Goal: Information Seeking & Learning: Learn about a topic

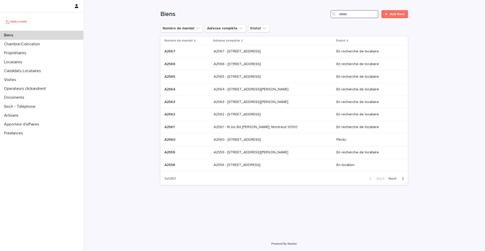
click at [363, 16] on input "Search" at bounding box center [354, 14] width 48 height 8
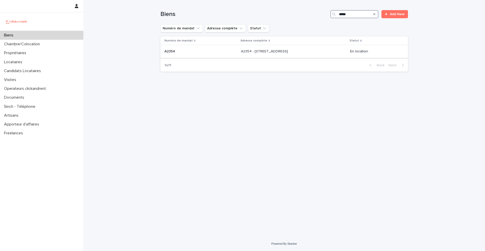
type input "*****"
click at [186, 52] on p at bounding box center [200, 51] width 72 height 4
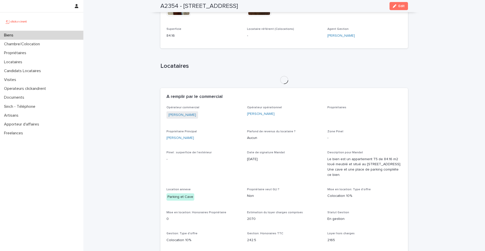
scroll to position [241, 0]
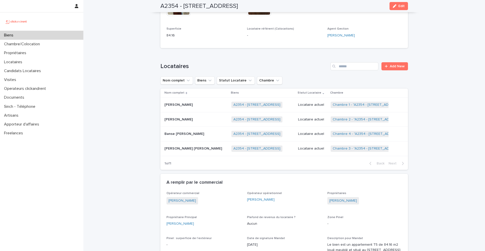
click at [186, 131] on p "Banse Audrey Mariette Keita" at bounding box center [184, 133] width 41 height 5
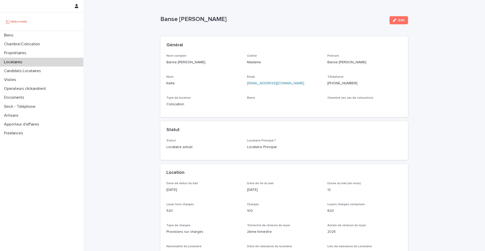
click at [343, 85] on p "+33745687543" at bounding box center [364, 83] width 74 height 5
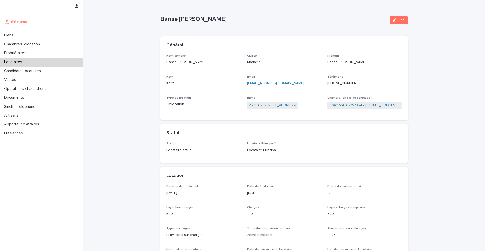
click at [343, 84] on ringoverc2c-number-84e06f14122c "+33745687543" at bounding box center [342, 83] width 30 height 4
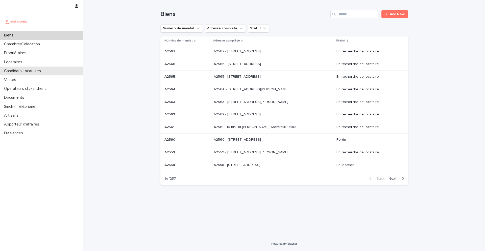
click at [36, 67] on div "Candidats Locataires" at bounding box center [41, 70] width 83 height 9
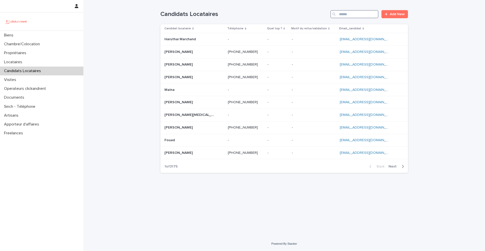
click at [371, 18] on input "Search" at bounding box center [354, 14] width 48 height 8
paste input "**********"
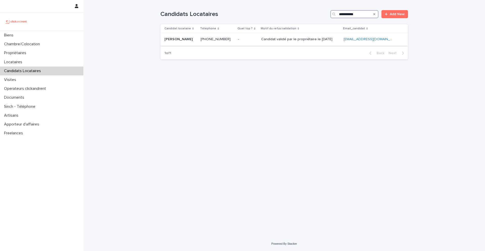
type input "**********"
click at [268, 41] on p "Candidat validé par le propriétaire le 17.09.2025" at bounding box center [297, 38] width 72 height 5
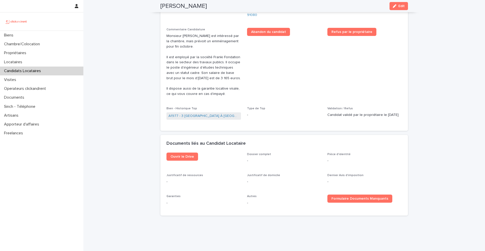
scroll to position [207, 0]
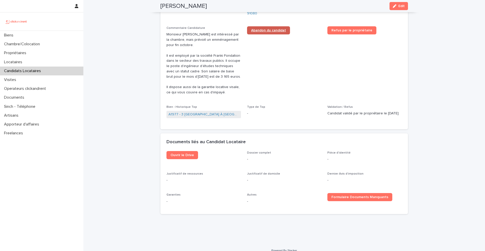
click at [273, 29] on span "Abandon du candidat" at bounding box center [268, 31] width 35 height 4
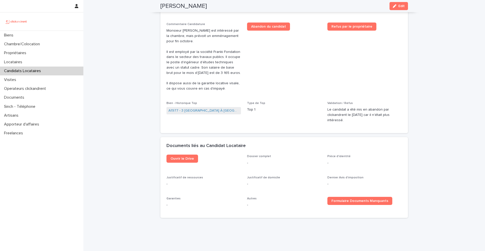
scroll to position [0, 0]
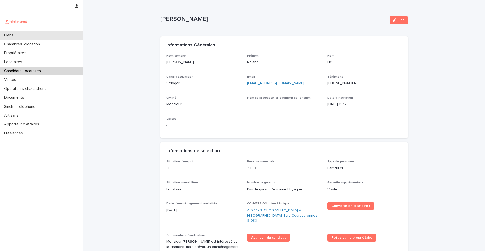
click at [24, 36] on div "Biens" at bounding box center [41, 35] width 83 height 9
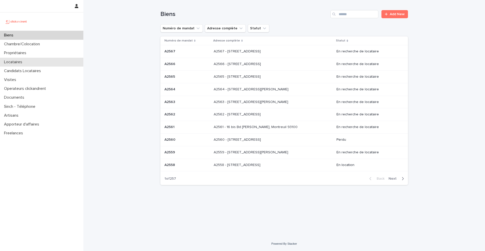
click at [34, 60] on div "Locataires" at bounding box center [41, 62] width 83 height 9
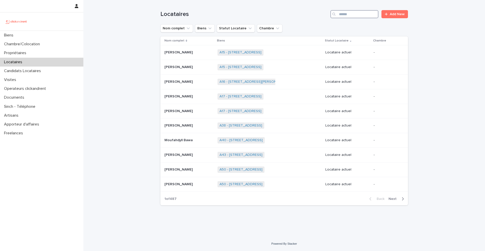
click at [363, 12] on input "Search" at bounding box center [354, 14] width 48 height 8
paste input "**********"
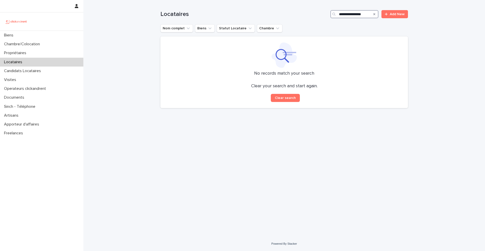
click at [346, 13] on input "**********" at bounding box center [354, 14] width 48 height 8
type input "**********"
click at [376, 13] on div "Search" at bounding box center [374, 14] width 8 height 8
click at [374, 13] on icon "Search" at bounding box center [374, 14] width 2 height 3
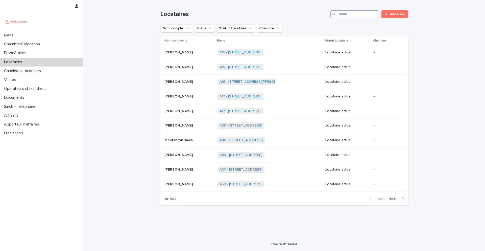
click at [362, 13] on input "Search" at bounding box center [354, 14] width 48 height 8
paste input "**********"
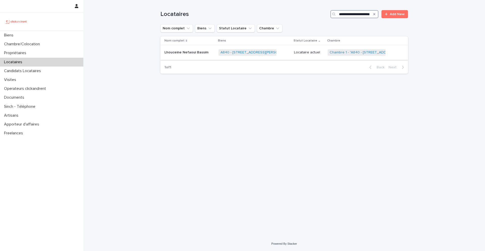
type input "**********"
click at [197, 51] on p "Lhouceine Nefaoui Bassim" at bounding box center [186, 51] width 45 height 5
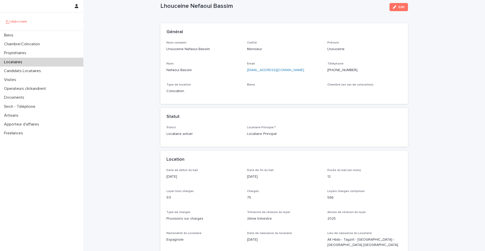
scroll to position [14, 0]
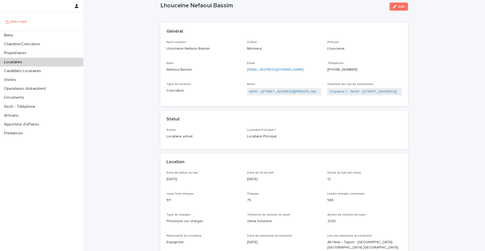
click at [26, 61] on p "Locataires" at bounding box center [14, 62] width 24 height 5
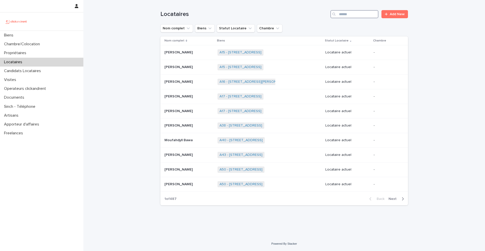
click at [362, 11] on input "Search" at bounding box center [354, 14] width 48 height 8
paste input "**********"
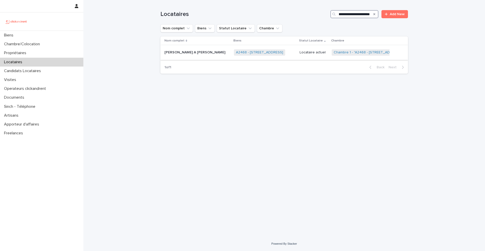
type input "**********"
click at [205, 52] on p "Ahmed Fredric Betchem A Anoko" at bounding box center [195, 51] width 62 height 5
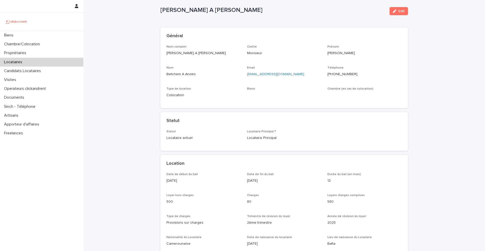
scroll to position [12, 0]
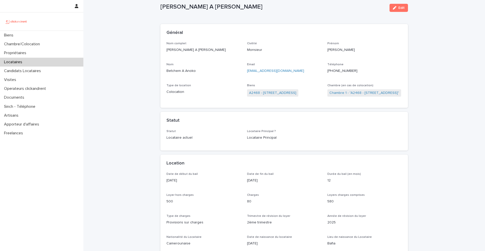
click at [343, 71] on ringoverc2c-number-84e06f14122c "+33640683856" at bounding box center [342, 71] width 30 height 4
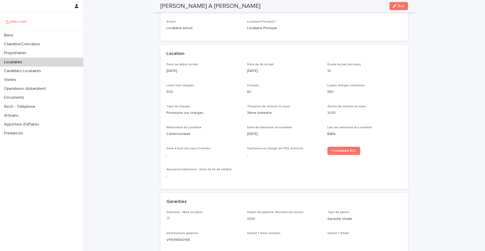
scroll to position [114, 0]
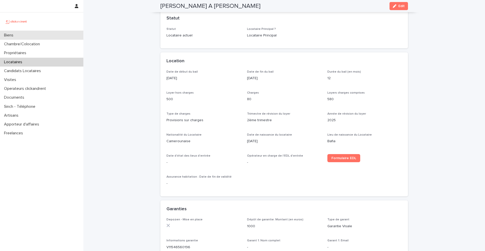
click at [18, 36] on div "Biens" at bounding box center [41, 35] width 83 height 9
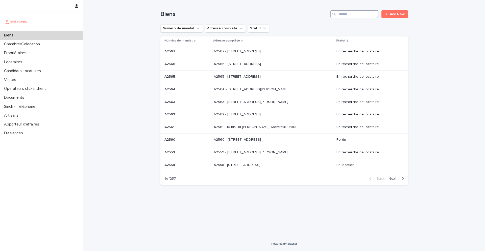
click at [358, 16] on input "Search" at bounding box center [354, 14] width 48 height 8
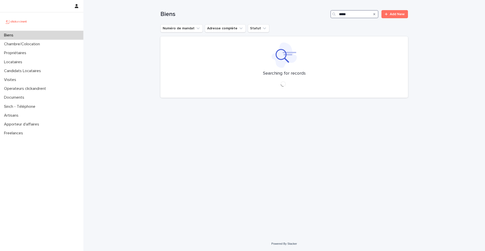
type input "*****"
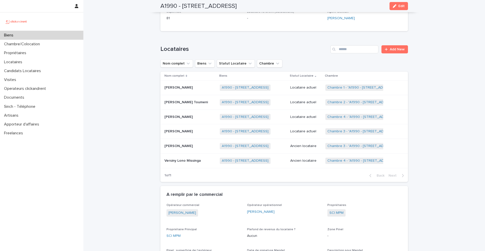
scroll to position [218, 0]
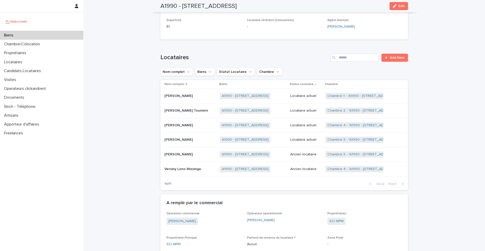
click at [194, 139] on p "Nounagnon Maximin Christian Landry Aguenou" at bounding box center [178, 138] width 29 height 5
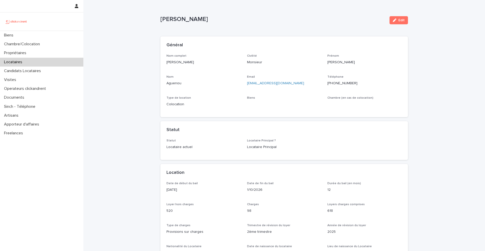
click at [273, 18] on p "Nounagnon Maximin Christian Landry Aguenou" at bounding box center [272, 19] width 225 height 7
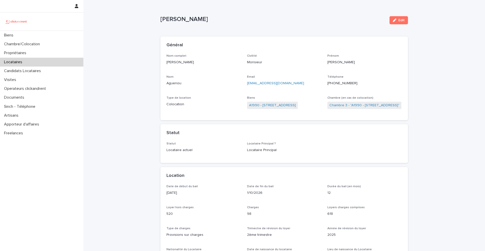
copy p "Aguenou"
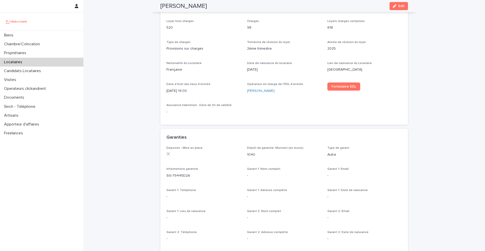
scroll to position [208, 0]
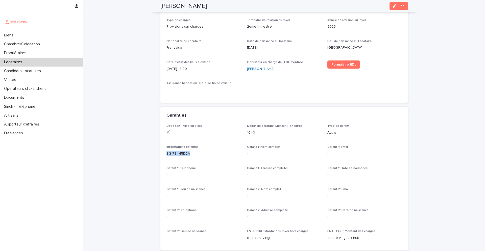
drag, startPoint x: 190, startPoint y: 153, endPoint x: 167, endPoint y: 153, distance: 23.0
click at [167, 153] on p "SG-79445D2A" at bounding box center [203, 153] width 74 height 5
copy p "SG-79445D2A"
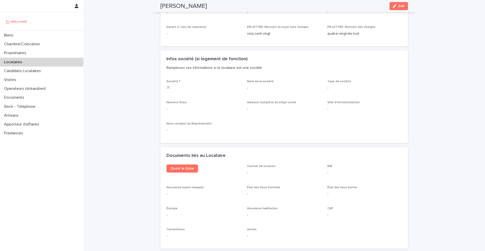
scroll to position [412, 0]
click at [182, 166] on span "Ouvrir le Drive" at bounding box center [181, 168] width 23 height 4
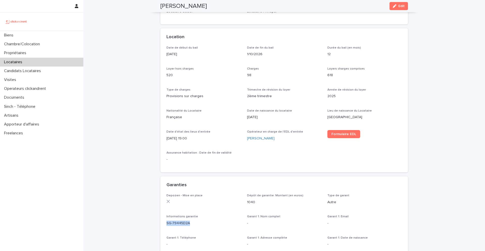
scroll to position [0, 0]
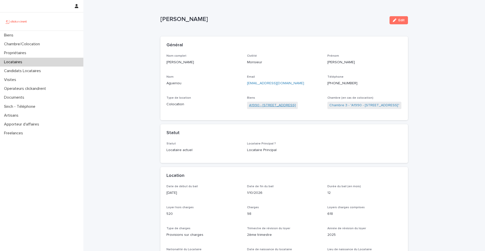
click at [266, 104] on link "A1990 - 21 Avenue Nationale, Massy 91300" at bounding box center [272, 105] width 47 height 5
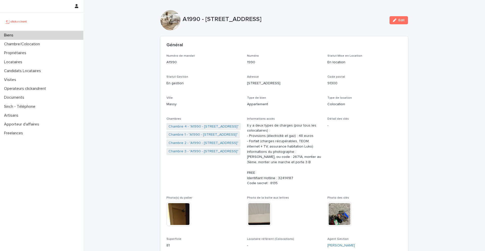
drag, startPoint x: 305, startPoint y: 17, endPoint x: 205, endPoint y: 17, distance: 100.0
click at [205, 17] on p "A1990 - 21 Avenue Nationale, Massy 91300" at bounding box center [284, 19] width 203 height 7
copy p "21 Avenue Nationale, Massy 91300"
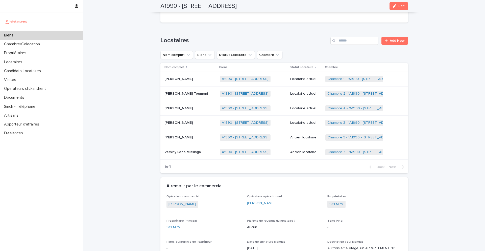
scroll to position [228, 0]
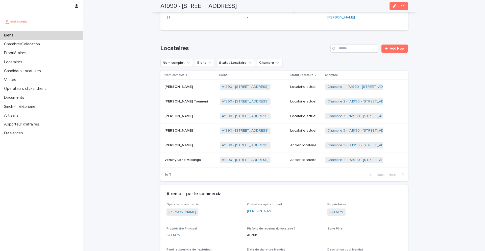
click at [189, 132] on p "Nounagnon Maximin Christian Landry Aguenou" at bounding box center [178, 129] width 29 height 5
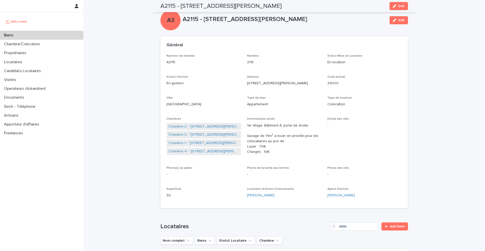
scroll to position [669, 0]
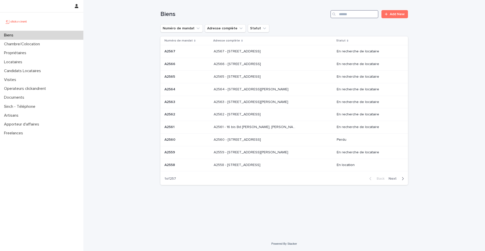
click at [349, 14] on input "Search" at bounding box center [354, 14] width 48 height 8
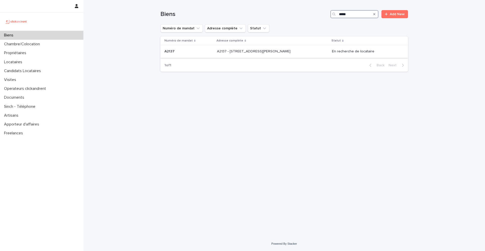
type input "*****"
click at [171, 54] on div "A2137 A2137" at bounding box center [188, 51] width 48 height 8
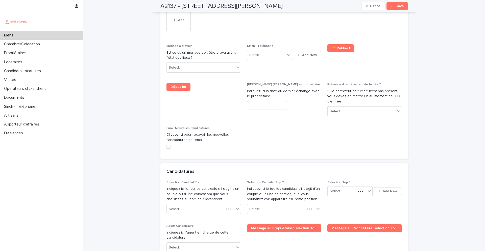
scroll to position [2783, 0]
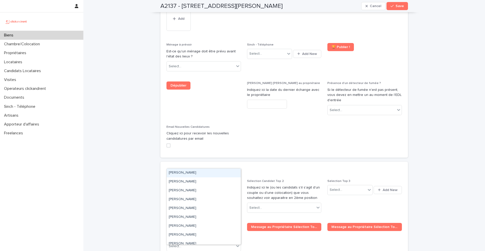
click at [194, 203] on div "Select..." at bounding box center [201, 207] width 68 height 8
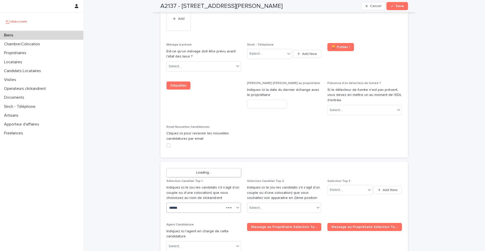
type input "*******"
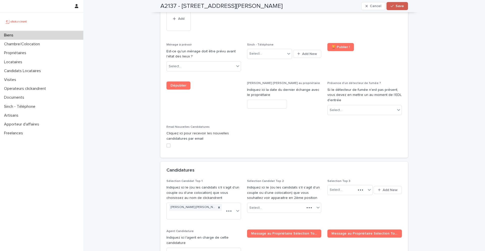
click at [396, 8] on button "Save" at bounding box center [396, 6] width 21 height 8
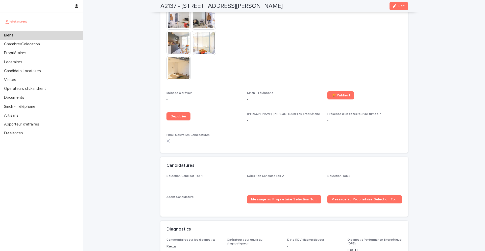
scroll to position [1868, 0]
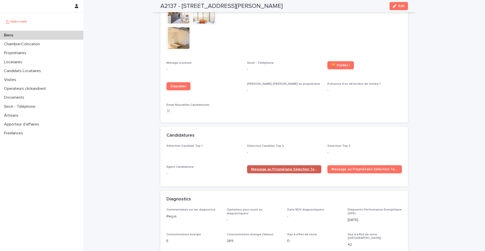
click at [275, 167] on span "Message au Propriétaire Sélection Top 1" at bounding box center [284, 169] width 66 height 4
click at [45, 36] on div "Biens" at bounding box center [41, 35] width 83 height 9
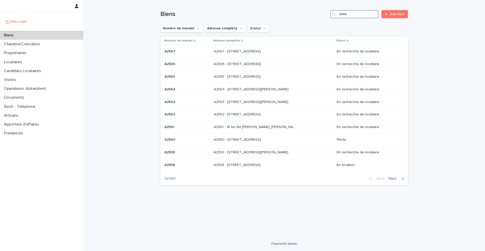
click at [341, 12] on input "Search" at bounding box center [354, 14] width 48 height 8
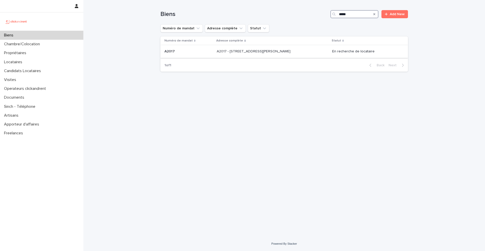
type input "*****"
click at [181, 53] on p at bounding box center [188, 51] width 48 height 4
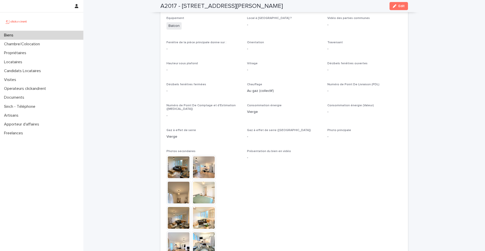
scroll to position [946, 0]
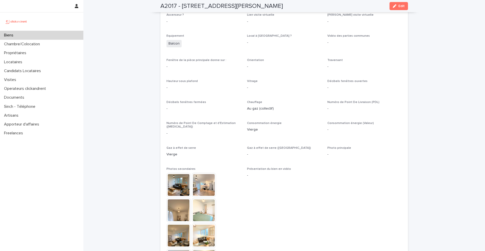
click at [33, 34] on div "Biens" at bounding box center [41, 35] width 83 height 9
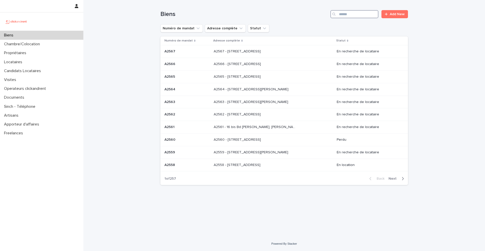
click at [344, 14] on input "Search" at bounding box center [354, 14] width 48 height 8
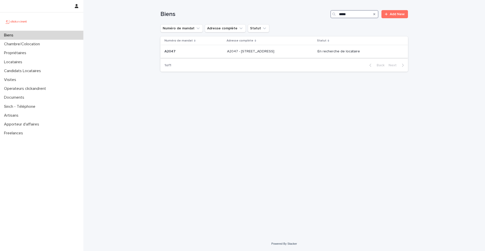
type input "*****"
click at [180, 54] on div "A2047 A2047" at bounding box center [193, 51] width 59 height 8
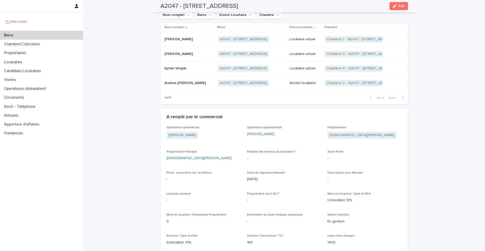
scroll to position [235, 0]
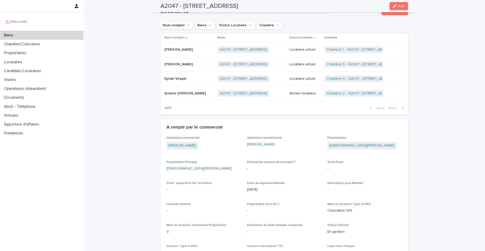
click at [194, 91] on p "Arsène-Junior Bikoue" at bounding box center [185, 92] width 42 height 5
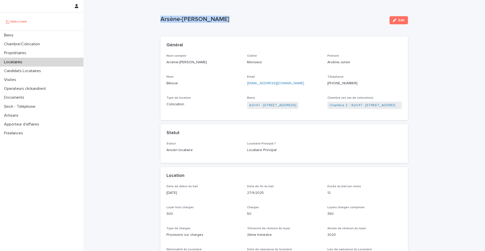
drag, startPoint x: 226, startPoint y: 18, endPoint x: 159, endPoint y: 18, distance: 67.2
copy p "Arsène-Junior Bikoue"
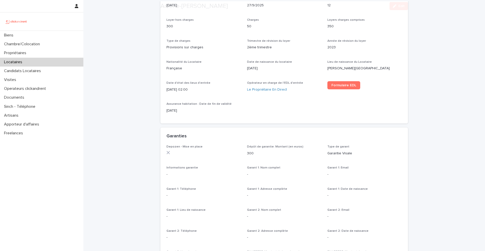
scroll to position [607, 0]
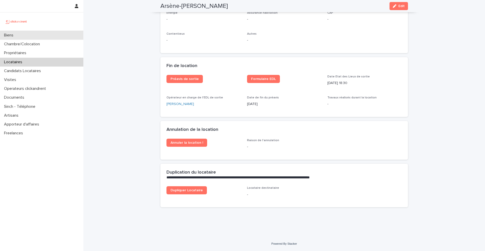
click at [49, 35] on div "Biens" at bounding box center [41, 35] width 83 height 9
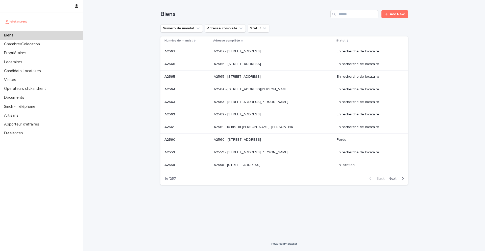
click at [348, 8] on div "Biens Add New" at bounding box center [283, 12] width 247 height 24
click at [348, 11] on input "Search" at bounding box center [354, 14] width 48 height 8
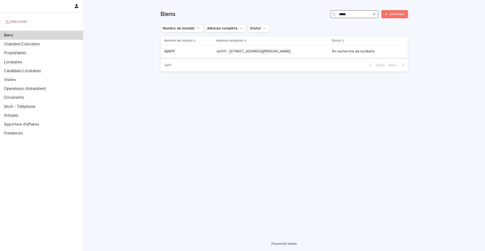
type input "*****"
click at [240, 50] on p "A2017 - 306 Rue Georges Guynemer, Amiens 80080" at bounding box center [254, 50] width 75 height 5
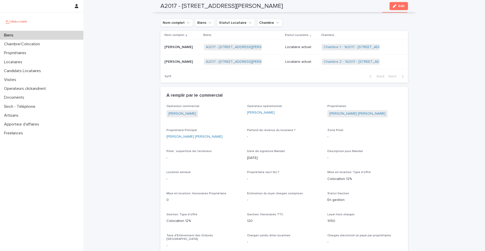
scroll to position [203, 0]
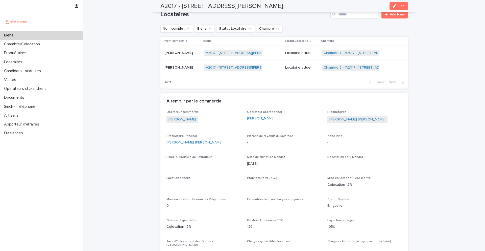
click at [339, 118] on link "Thibault Cosnier" at bounding box center [357, 119] width 56 height 5
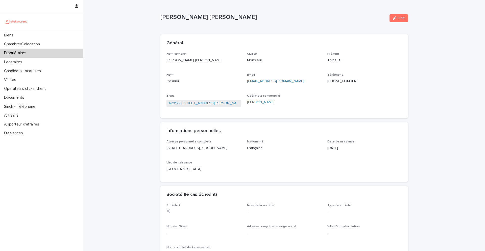
scroll to position [4, 0]
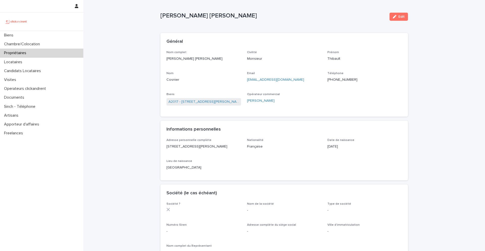
click at [340, 81] on ringoverc2c-number-84e06f14122c "+33670011564" at bounding box center [342, 80] width 30 height 4
click at [221, 102] on link "A2017 - 306 Rue Georges Guynemer, Amiens 80080" at bounding box center [203, 101] width 70 height 5
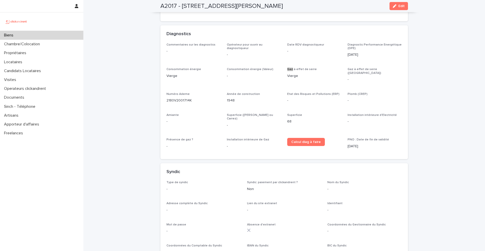
scroll to position [1434, 0]
click at [273, 98] on p "1948" at bounding box center [254, 100] width 54 height 5
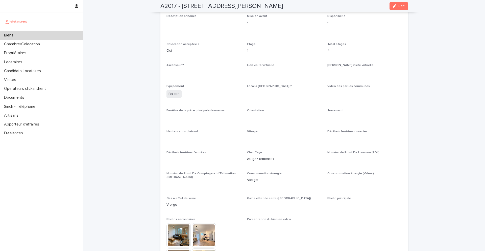
scroll to position [885, 0]
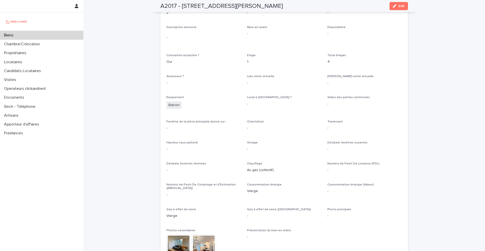
drag, startPoint x: 304, startPoint y: 4, endPoint x: 183, endPoint y: 5, distance: 121.0
click at [183, 5] on div "A2017 - 306 Rue Georges Guynemer, Amiens 80080 Edit" at bounding box center [283, 6] width 247 height 12
copy h2 "306 Rue Georges Guynemer, Amiens 80080"
click at [265, 33] on div "Mise en avant -" at bounding box center [284, 33] width 74 height 15
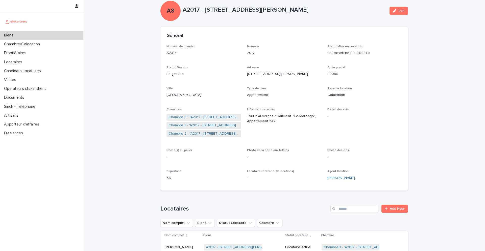
scroll to position [10, 0]
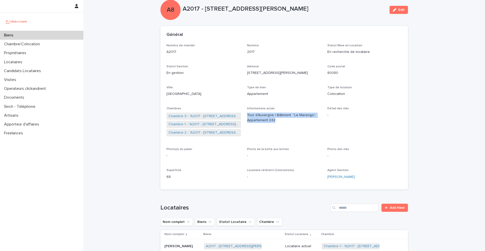
drag, startPoint x: 274, startPoint y: 120, endPoint x: 246, endPoint y: 116, distance: 28.9
click at [246, 116] on div "Numéro de mandat A2017 Numéro 2017 Statut Mise en Location En recherche de loca…" at bounding box center [283, 114] width 235 height 140
copy p "Tour d'Auvergne / Bâtiment "Le Marengo", Appartement 242"
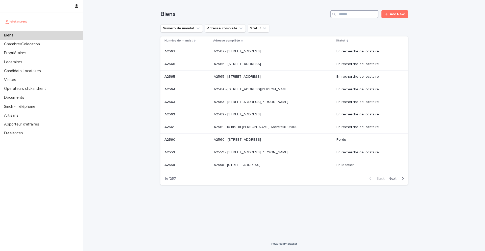
click at [349, 14] on input "Search" at bounding box center [354, 14] width 48 height 8
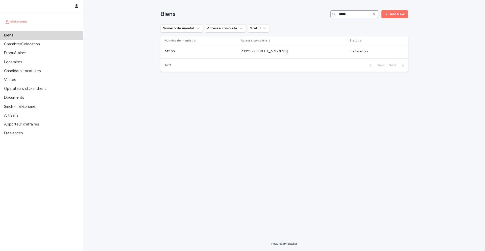
type input "*****"
click at [178, 53] on p at bounding box center [200, 51] width 73 height 4
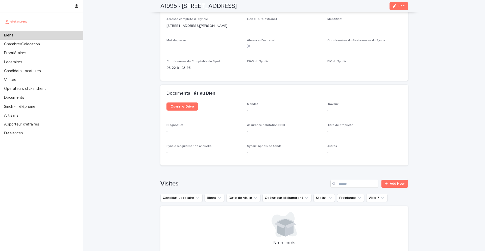
scroll to position [1783, 0]
click at [187, 103] on span "Ouvrir le Drive" at bounding box center [181, 105] width 23 height 4
click at [35, 33] on div "Biens" at bounding box center [41, 35] width 83 height 9
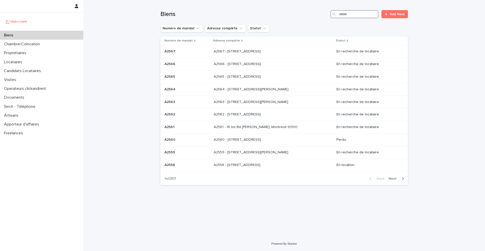
click at [364, 15] on input "Search" at bounding box center [354, 14] width 48 height 8
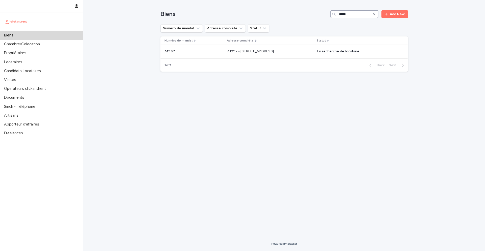
type input "*****"
click at [171, 53] on p "A1997" at bounding box center [170, 50] width 12 height 5
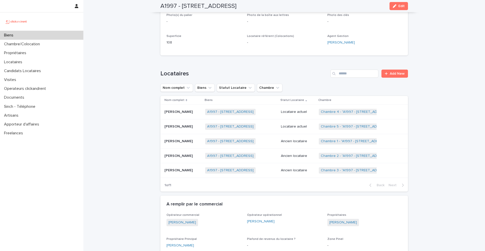
scroll to position [163, 0]
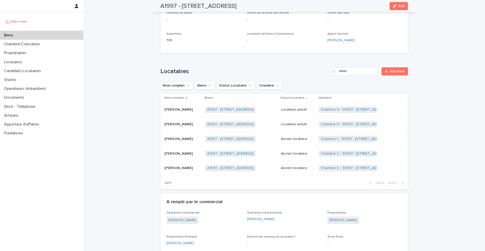
click at [342, 217] on span "Erwan Dufresne" at bounding box center [343, 219] width 32 height 7
click at [341, 218] on link "Erwan Dufresne" at bounding box center [343, 219] width 28 height 5
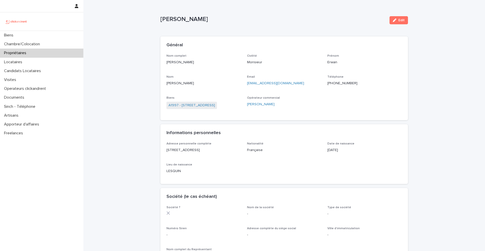
click at [340, 84] on ringoverc2c-number-84e06f14122c "+33620392233" at bounding box center [342, 83] width 30 height 4
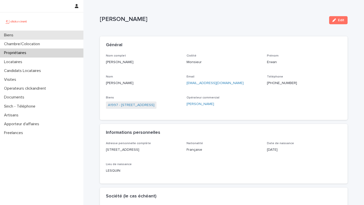
click at [30, 35] on div "Biens" at bounding box center [41, 35] width 83 height 9
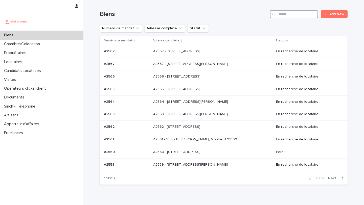
click at [281, 17] on input "Search" at bounding box center [294, 14] width 48 height 8
type input "*"
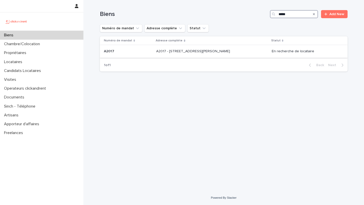
type input "*****"
click at [118, 55] on div "A2017 A2017" at bounding box center [128, 51] width 48 height 8
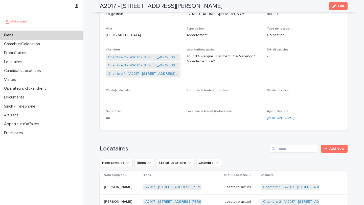
scroll to position [68, 0]
click at [136, 65] on link "Chambre 1 - "A2017 - 306 Rue Georges Guynemer, Amiens 80080"" at bounding box center [143, 65] width 70 height 5
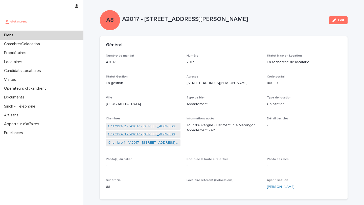
click at [138, 135] on link "Chambre 3 - "A2017 - 306 Rue Georges Guynemer, Amiens 80080"" at bounding box center [143, 134] width 70 height 5
